Goal: Navigation & Orientation: Understand site structure

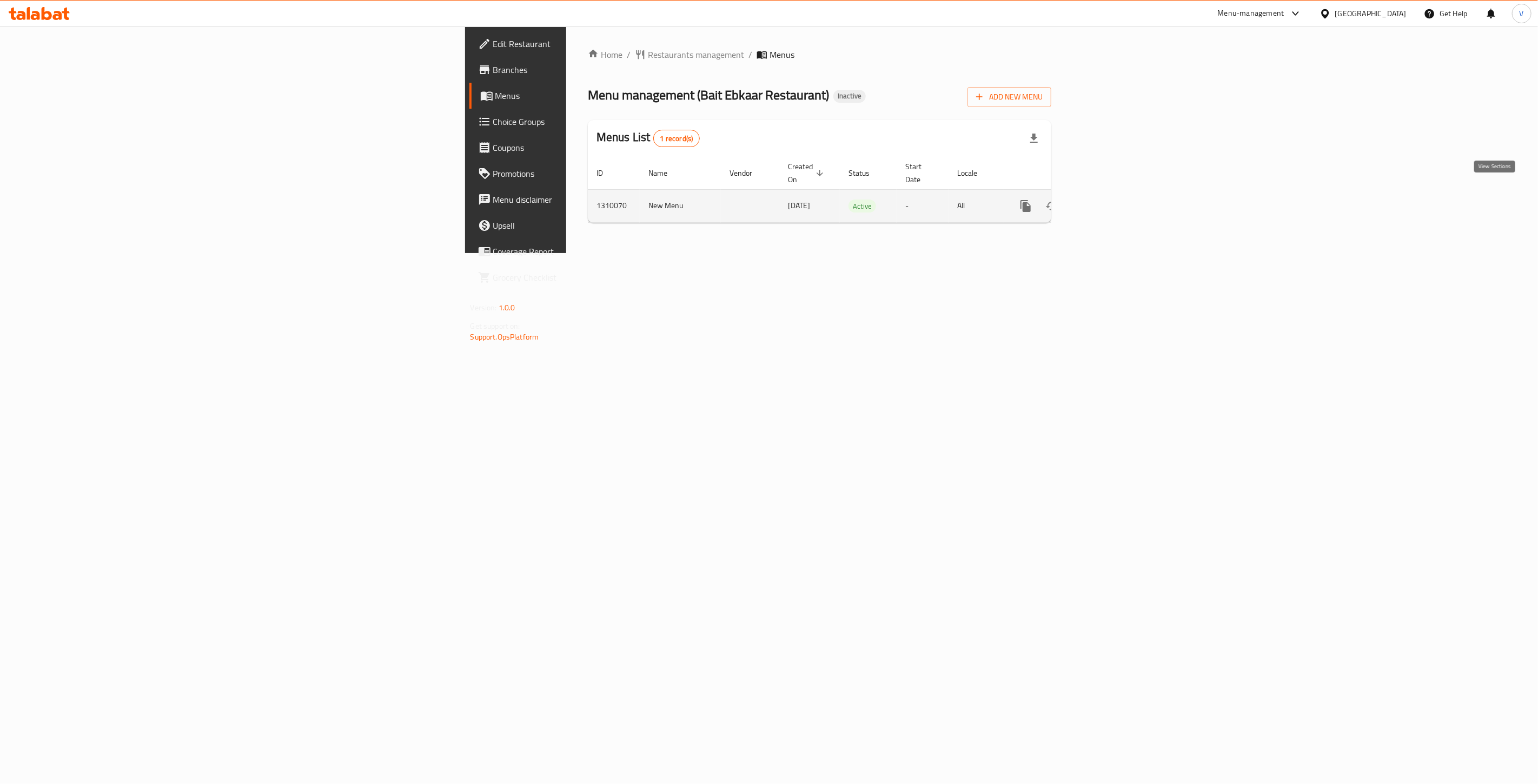
click at [1110, 199] on icon "enhanced table" at bounding box center [1103, 206] width 13 height 13
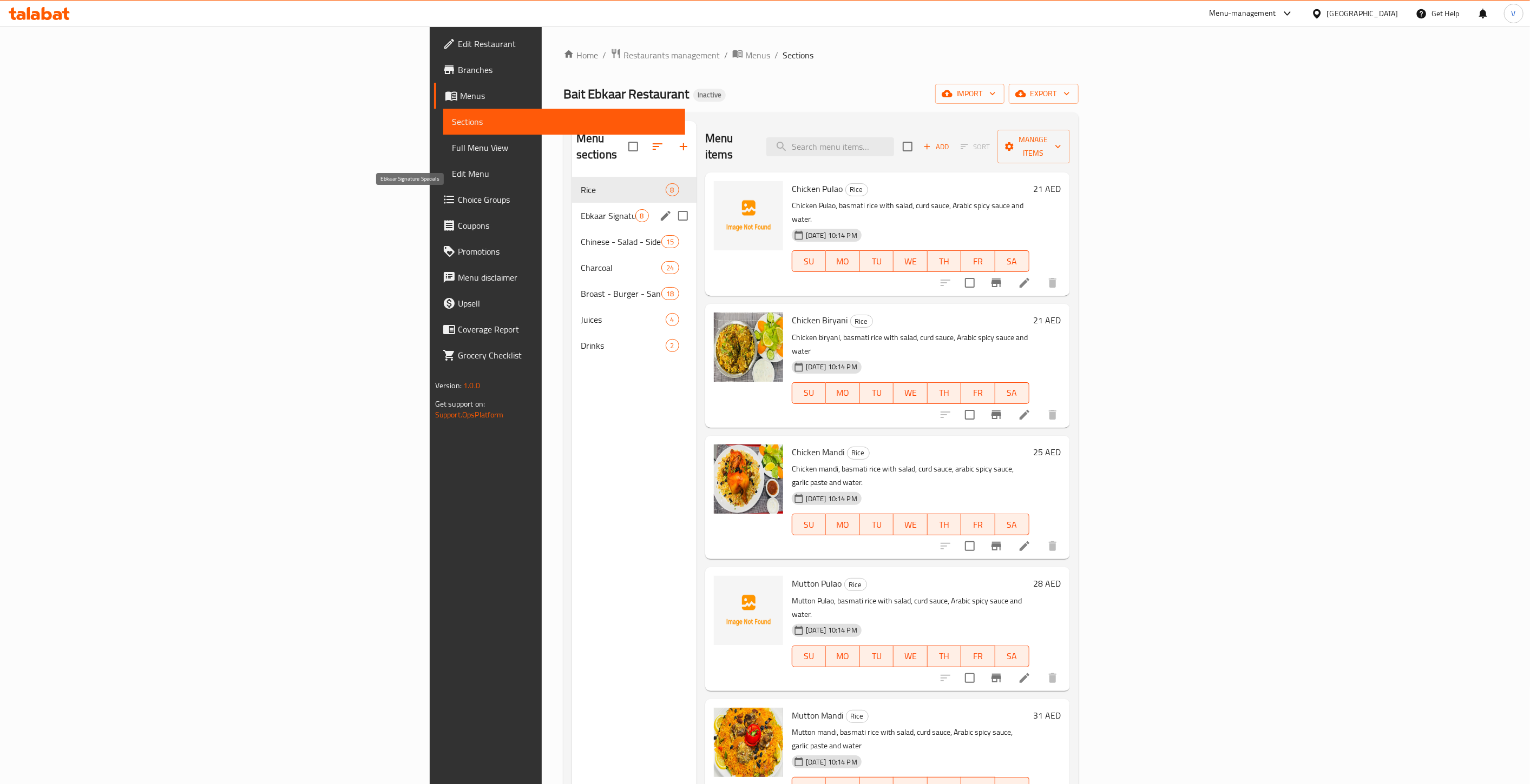
click at [581, 209] on span "Ebkaar Signature Specials" at bounding box center [608, 216] width 54 height 13
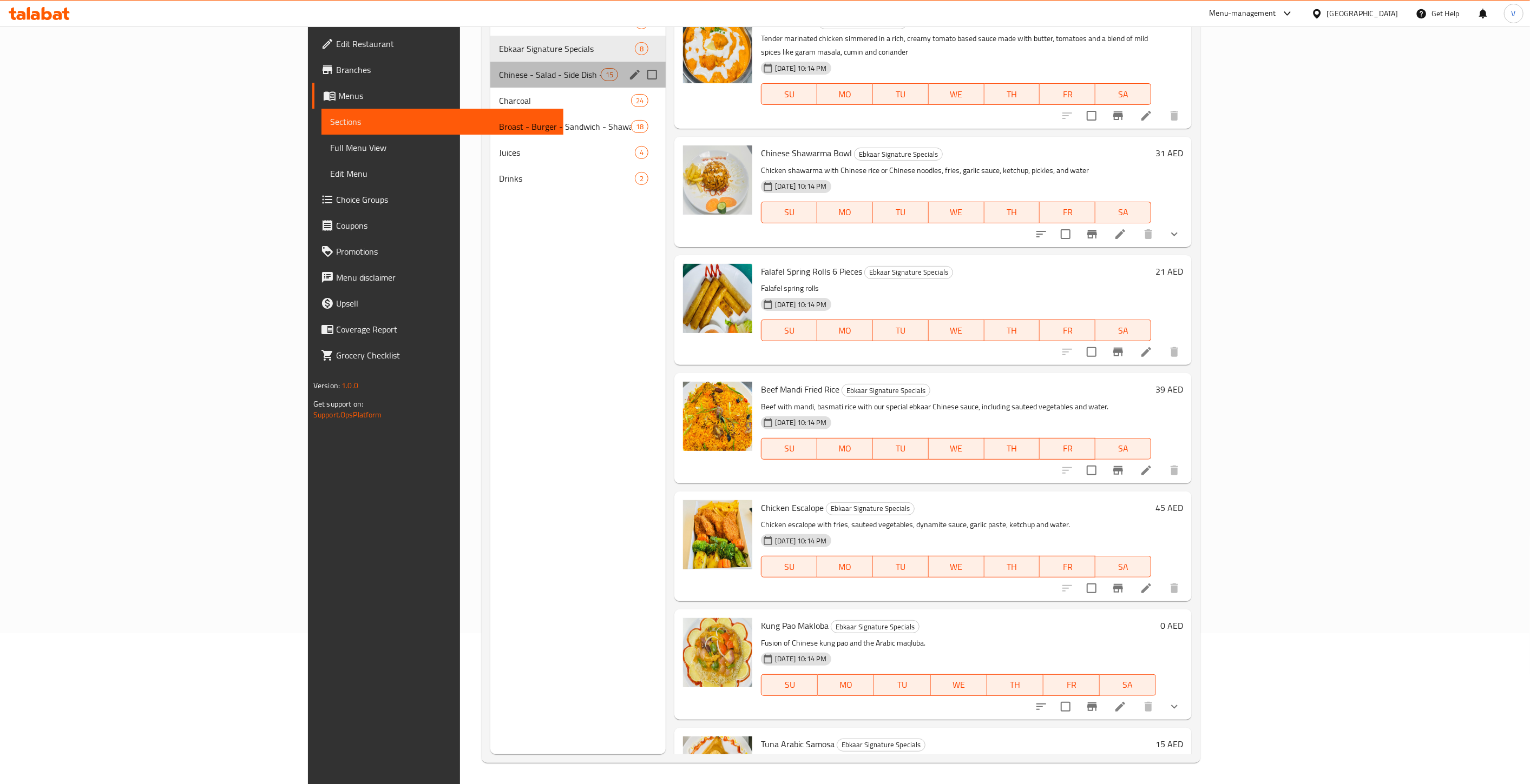
click at [490, 81] on div "Chinese - Salad - Side Dish - Soup 15" at bounding box center [578, 75] width 175 height 26
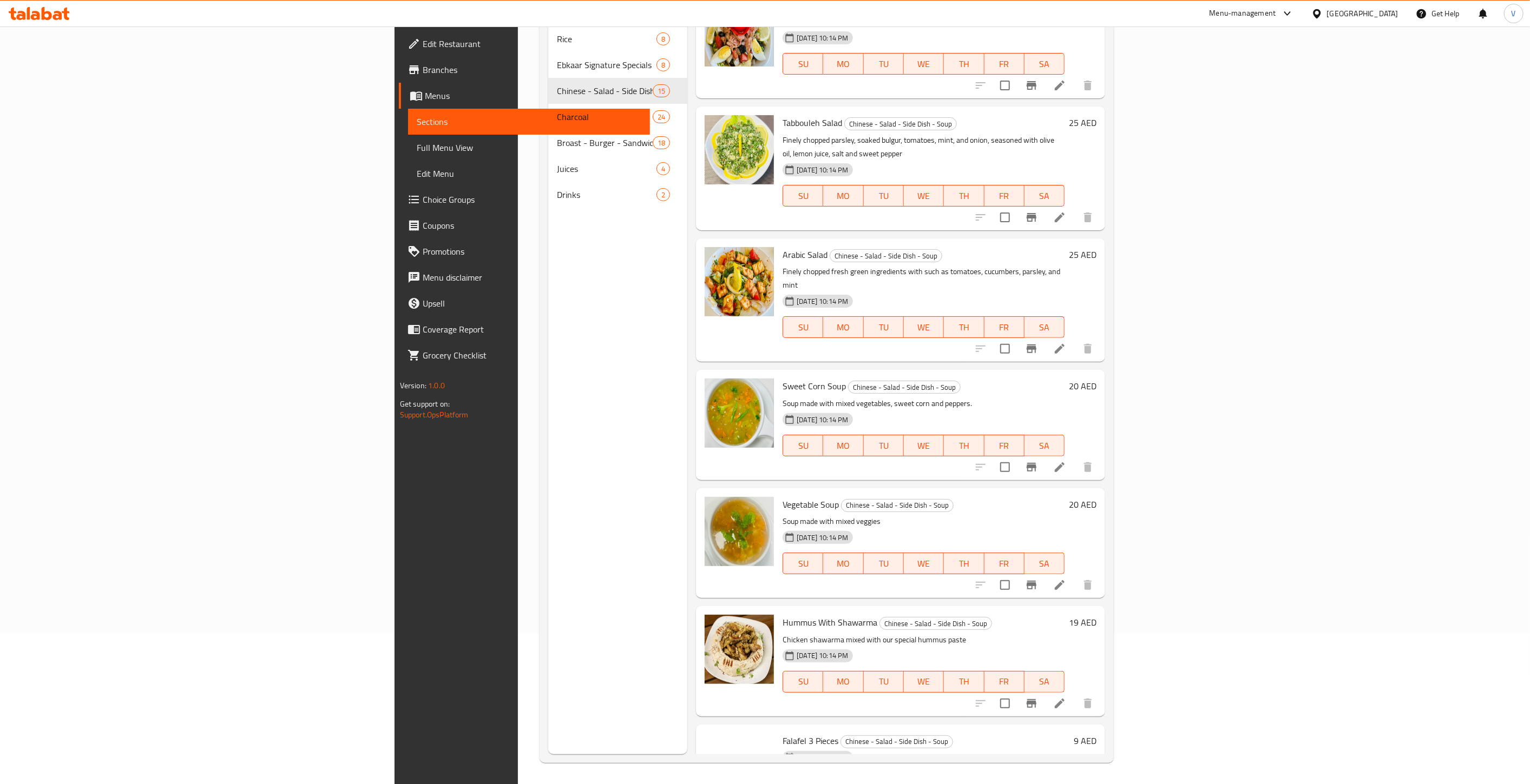
scroll to position [949, 0]
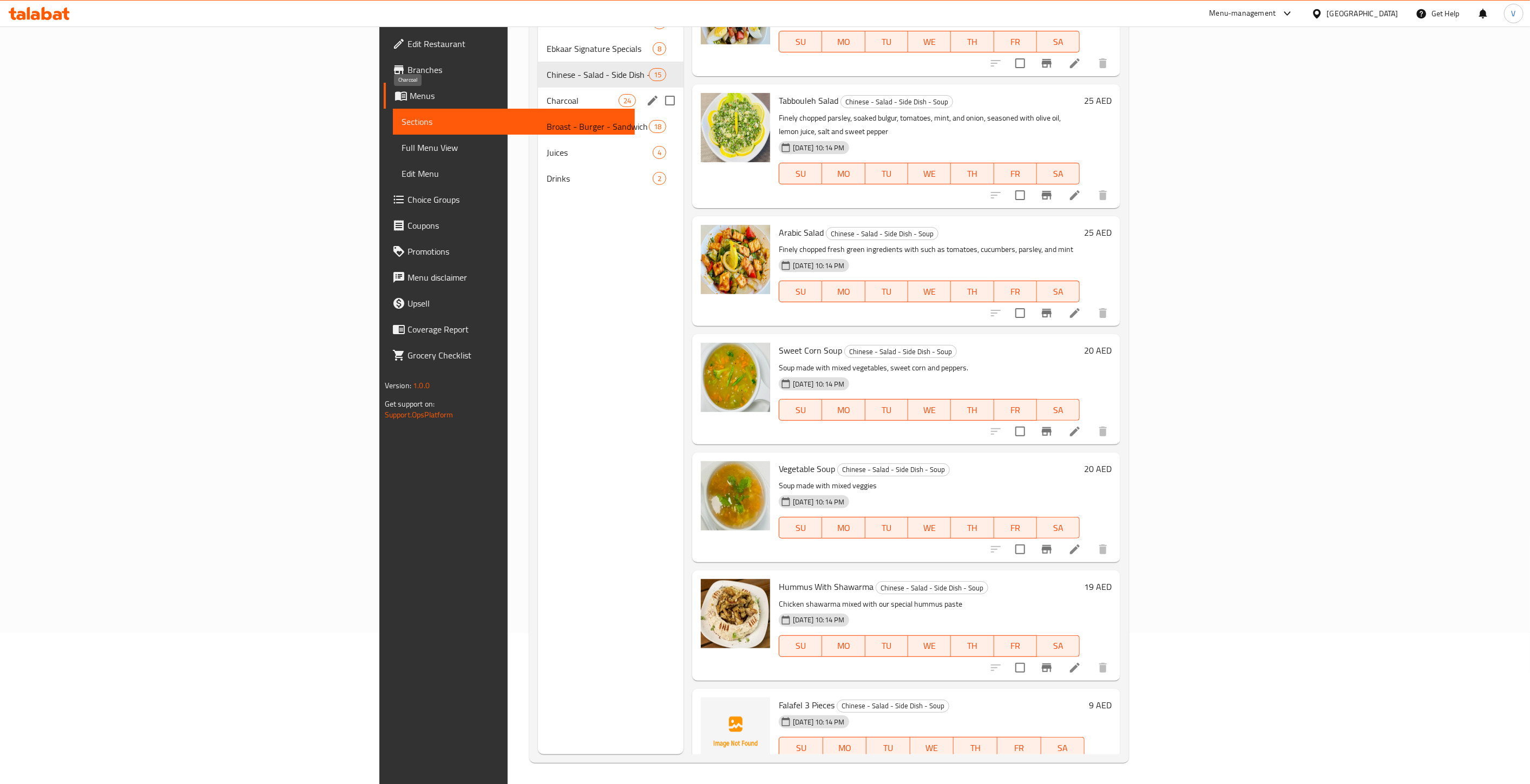
click at [547, 100] on span "Charcoal" at bounding box center [582, 101] width 72 height 13
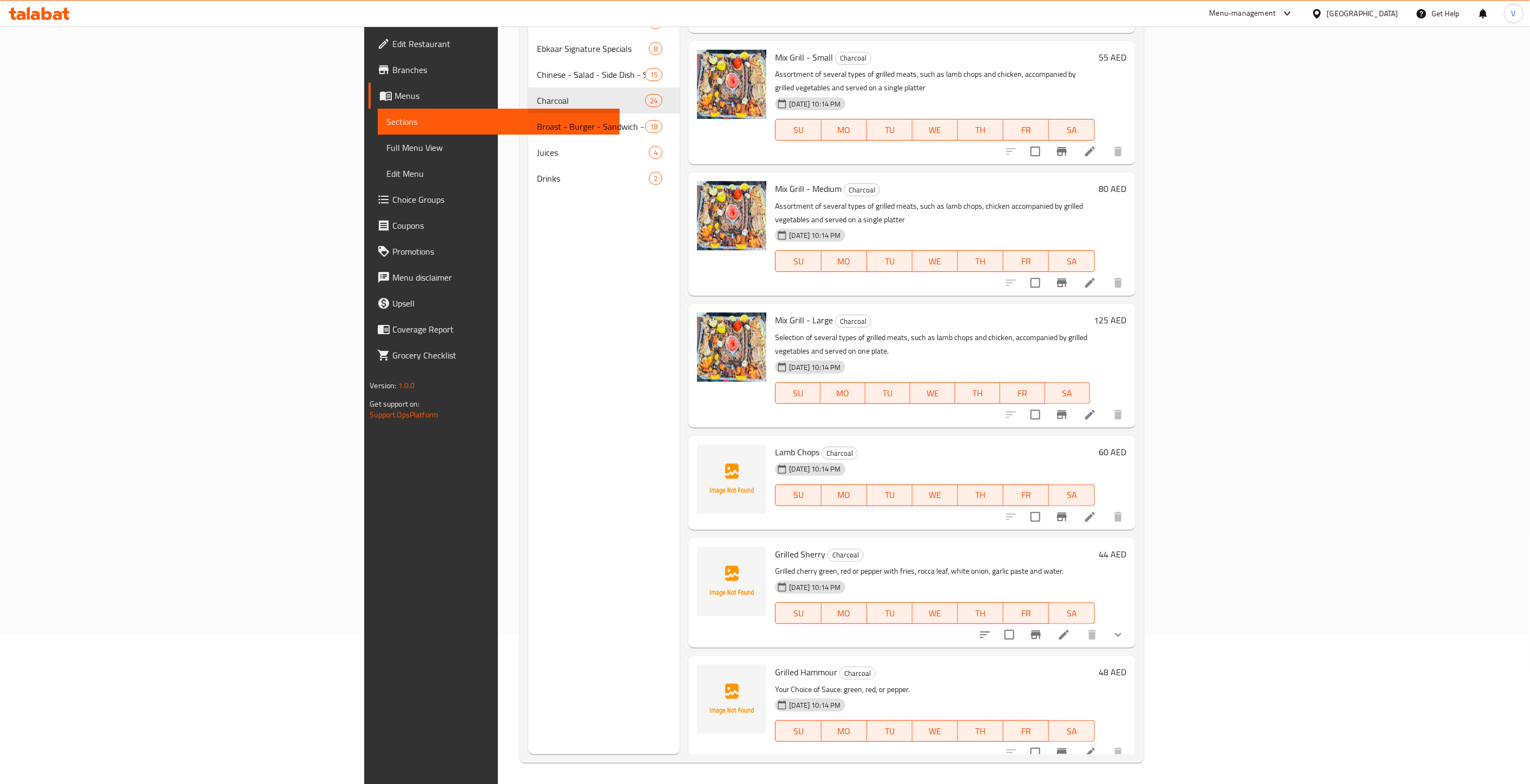
scroll to position [1996, 0]
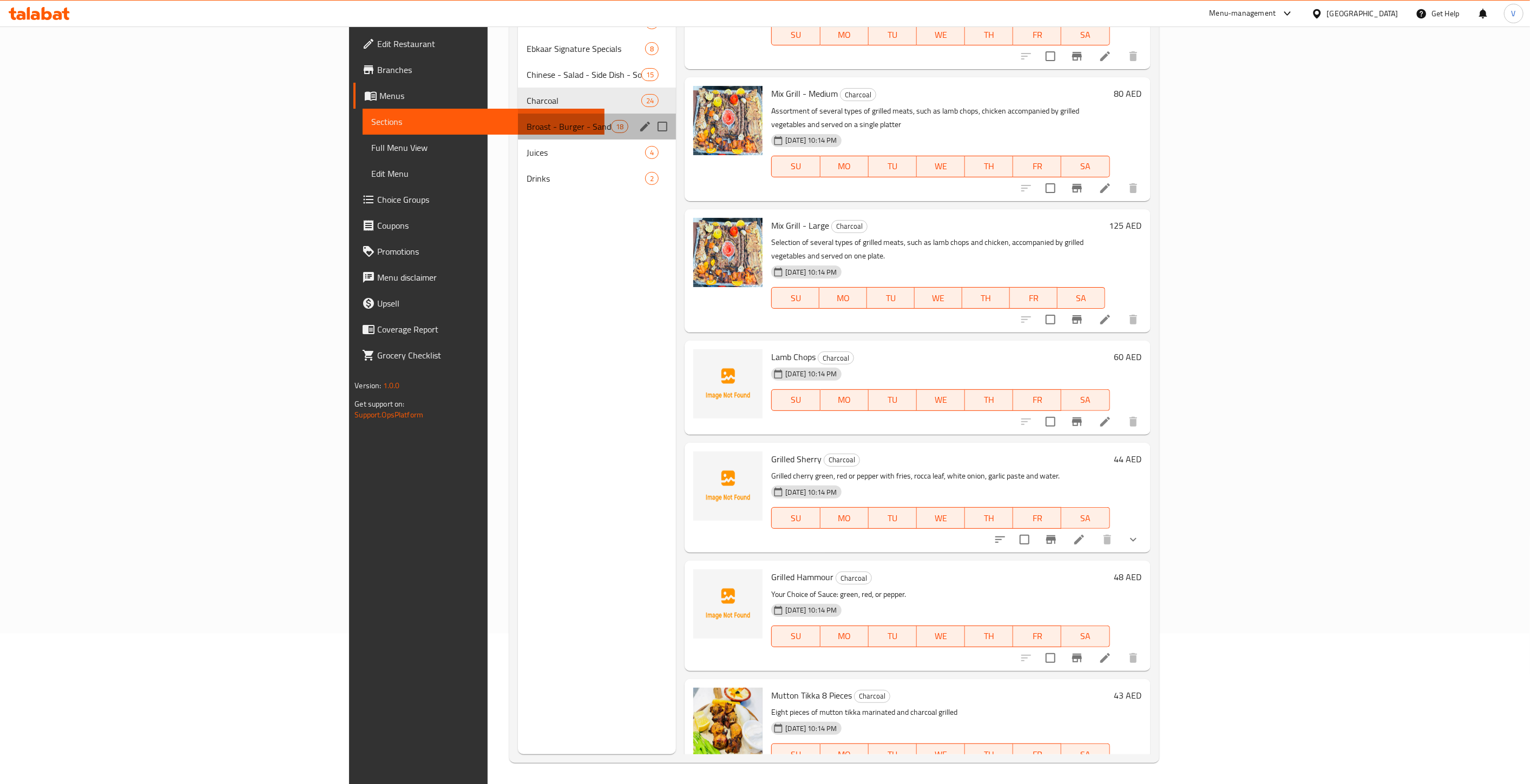
click at [518, 134] on div "Broast - Burger - Sandwich - Shawarma 18" at bounding box center [596, 126] width 158 height 26
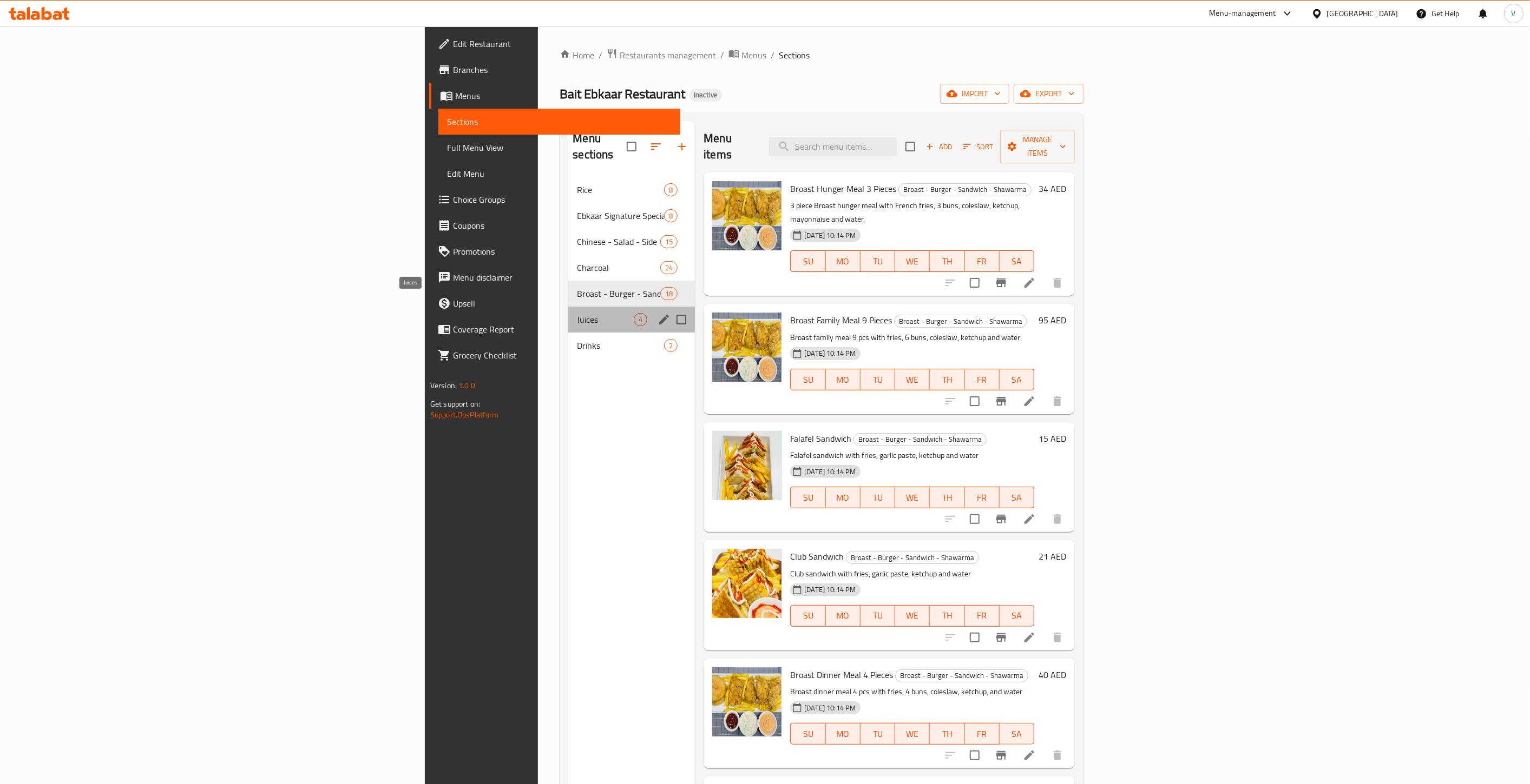
click at [577, 313] on span "Juices" at bounding box center [605, 319] width 57 height 13
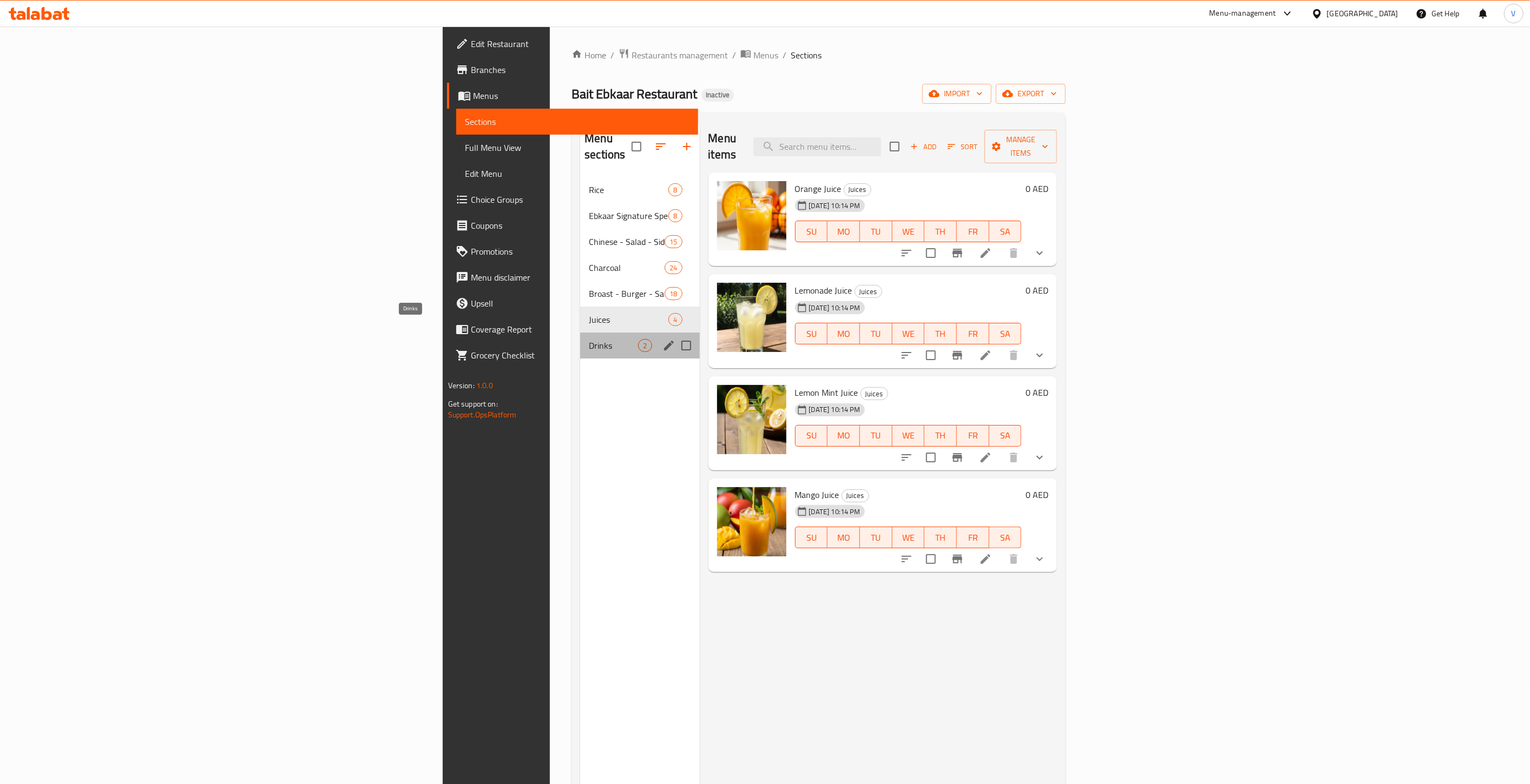
click at [589, 339] on span "Drinks" at bounding box center [613, 345] width 49 height 13
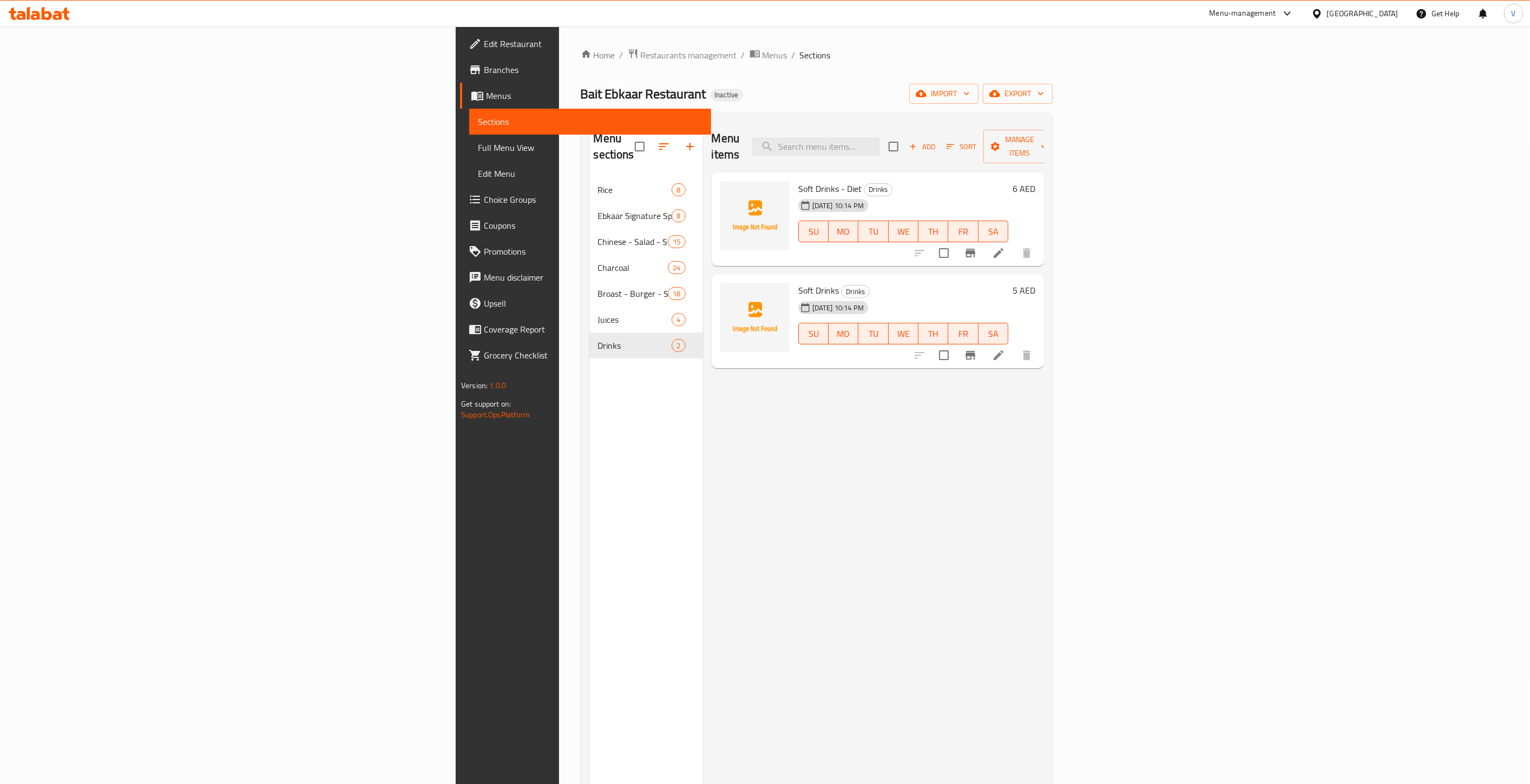
click at [483, 71] on span "Branches" at bounding box center [592, 70] width 218 height 13
